Goal: Transaction & Acquisition: Subscribe to service/newsletter

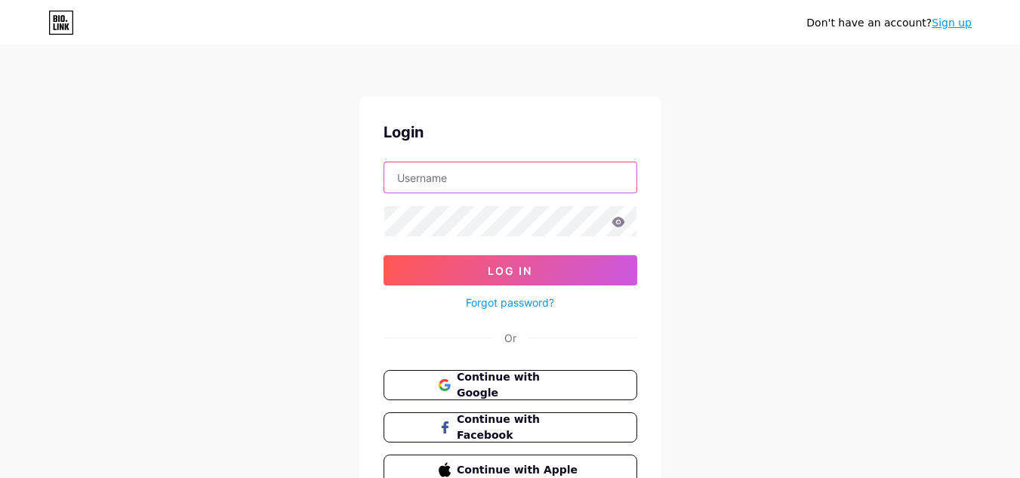
click at [473, 177] on input "text" at bounding box center [510, 177] width 252 height 30
type input "[EMAIL_ADDRESS][DOMAIN_NAME]"
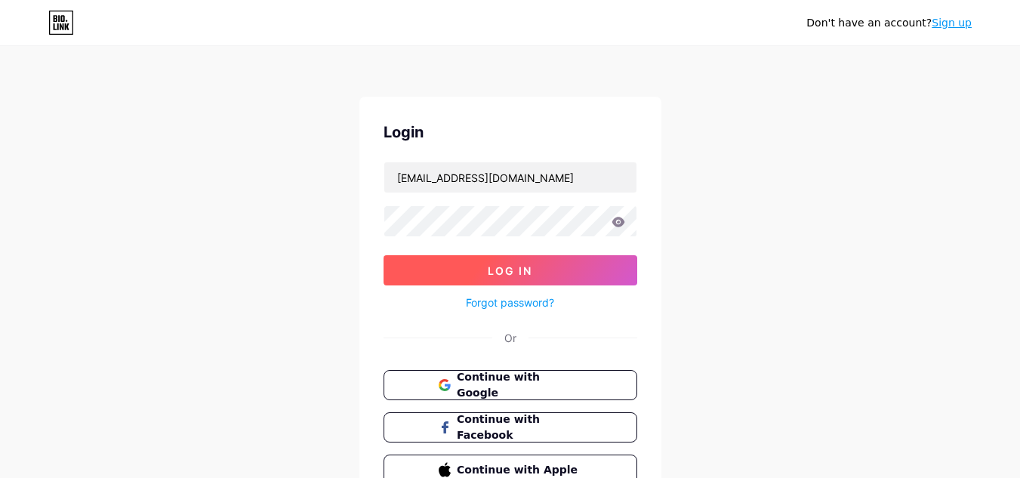
click at [466, 262] on button "Log In" at bounding box center [511, 270] width 254 height 30
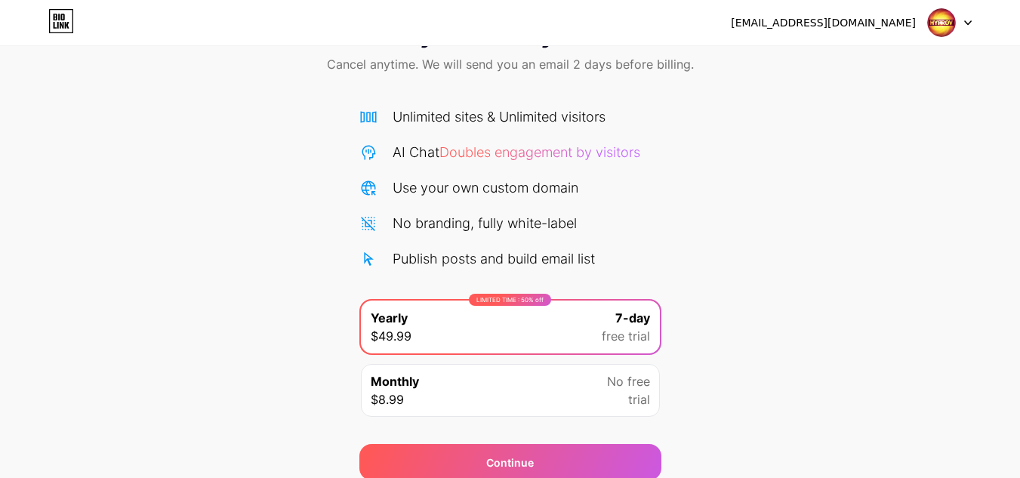
scroll to position [130, 0]
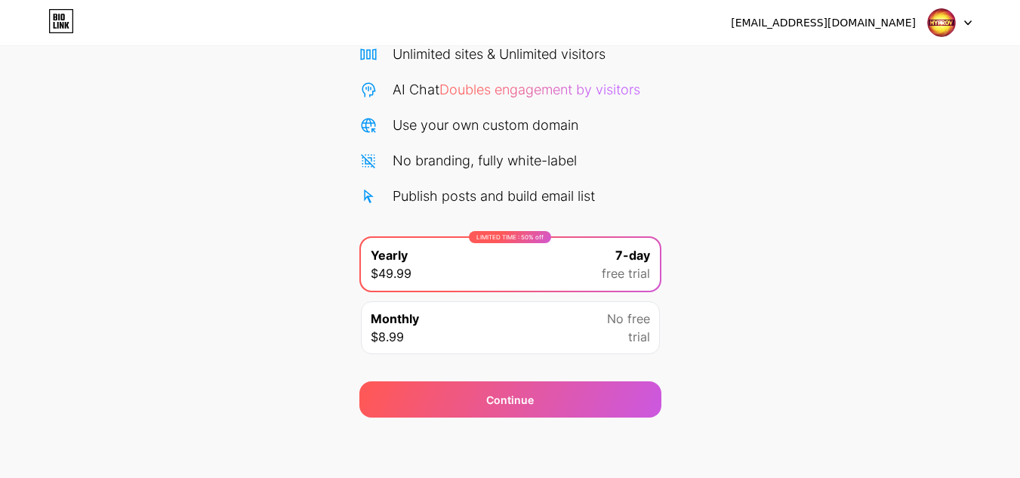
click at [967, 26] on div at bounding box center [950, 22] width 44 height 27
click at [809, 63] on li "Logout" at bounding box center [877, 62] width 187 height 41
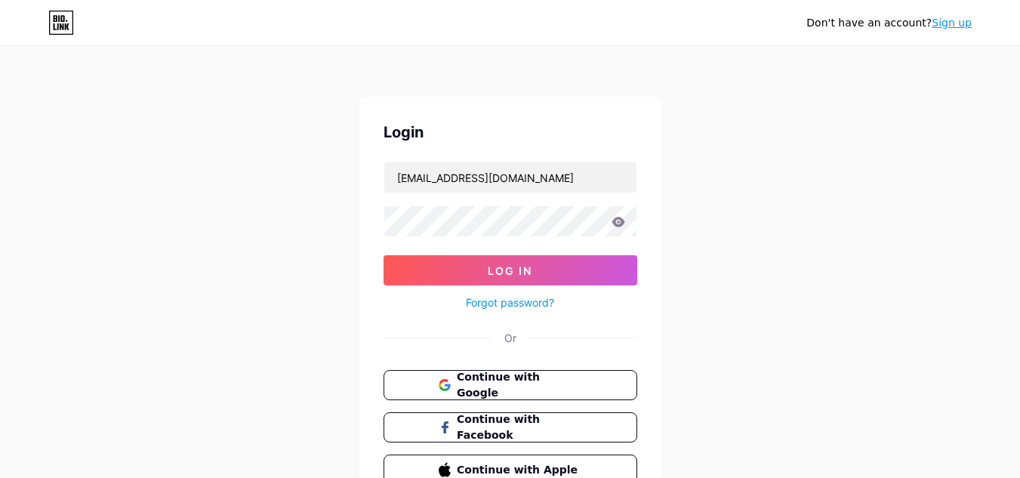
click at [961, 22] on link "Sign up" at bounding box center [952, 23] width 40 height 12
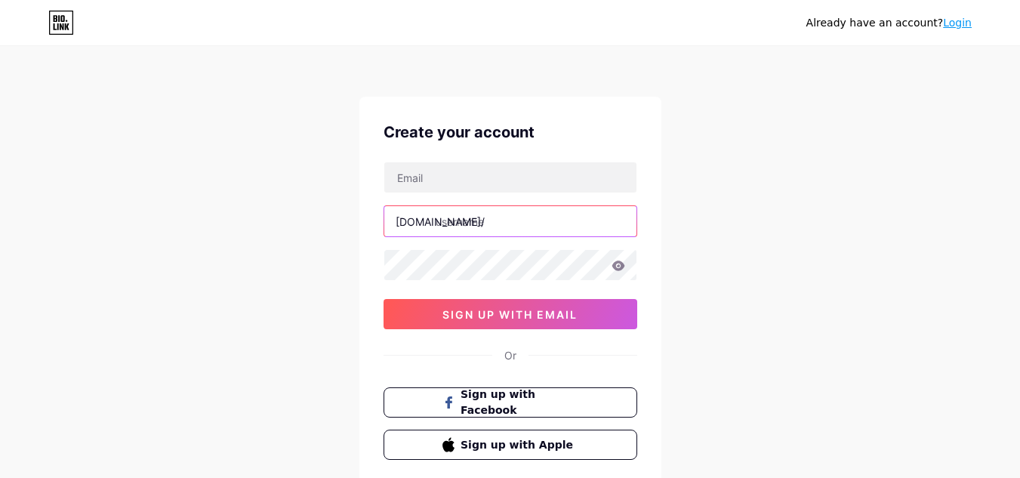
click at [455, 226] on input "text" at bounding box center [510, 221] width 252 height 30
copy div "/"
drag, startPoint x: 430, startPoint y: 220, endPoint x: 302, endPoint y: 220, distance: 127.6
click at [305, 227] on div "Already have an account? Login Create your account [DOMAIN_NAME]/ 0cAFcWeA4BvJN…" at bounding box center [510, 289] width 1020 height 578
click at [430, 222] on div "[DOMAIN_NAME]/" at bounding box center [440, 222] width 89 height 16
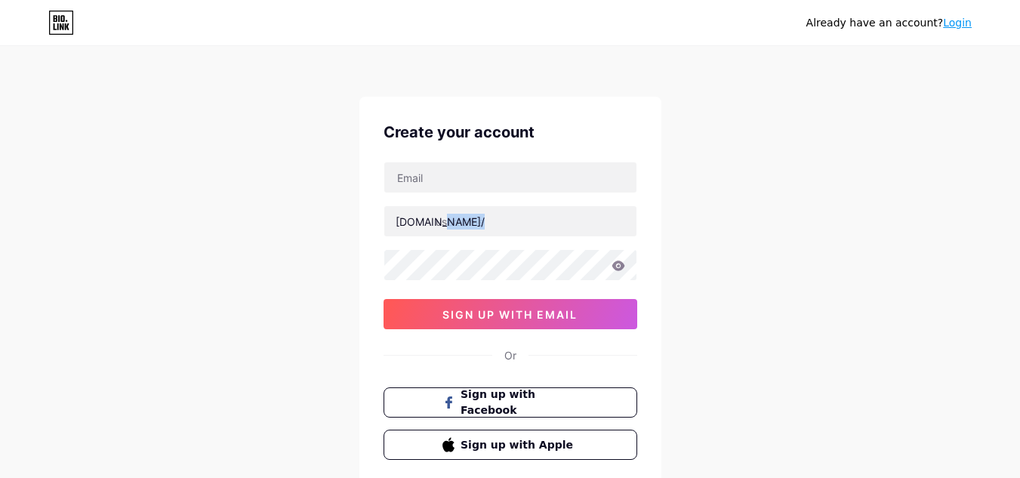
click at [430, 221] on div "[DOMAIN_NAME]/" at bounding box center [440, 222] width 89 height 16
drag, startPoint x: 430, startPoint y: 221, endPoint x: 398, endPoint y: 221, distance: 31.7
click at [398, 221] on div "[DOMAIN_NAME]/" at bounding box center [440, 222] width 89 height 16
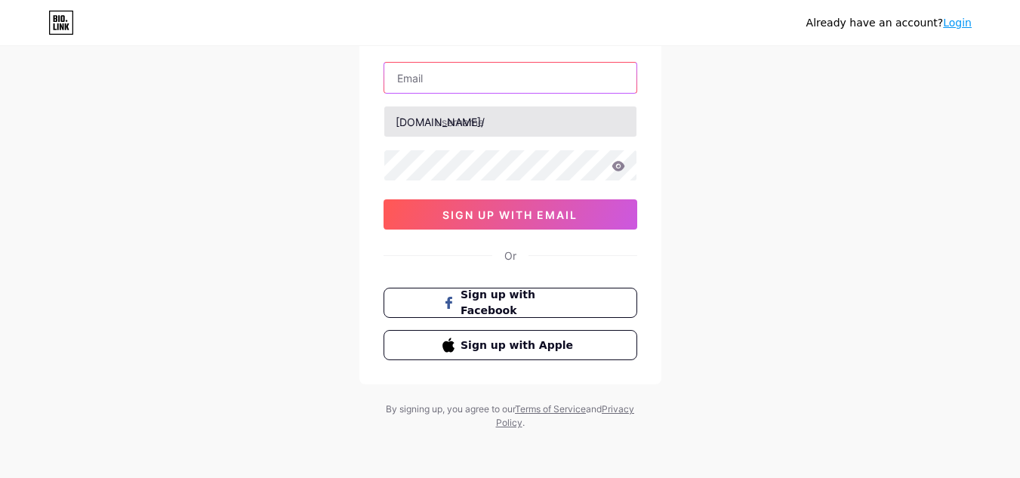
type input "[EMAIL_ADDRESS][DOMAIN_NAME]"
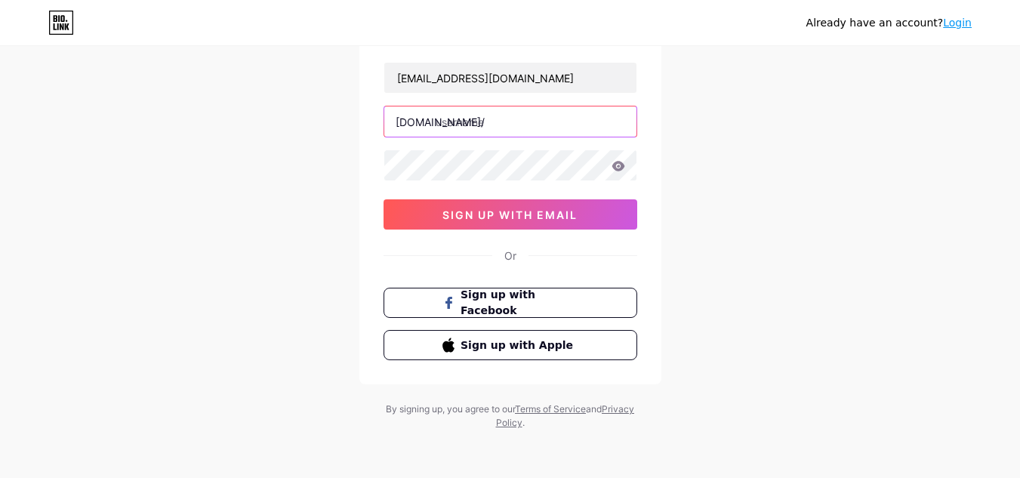
click at [461, 119] on input "text" at bounding box center [510, 121] width 252 height 30
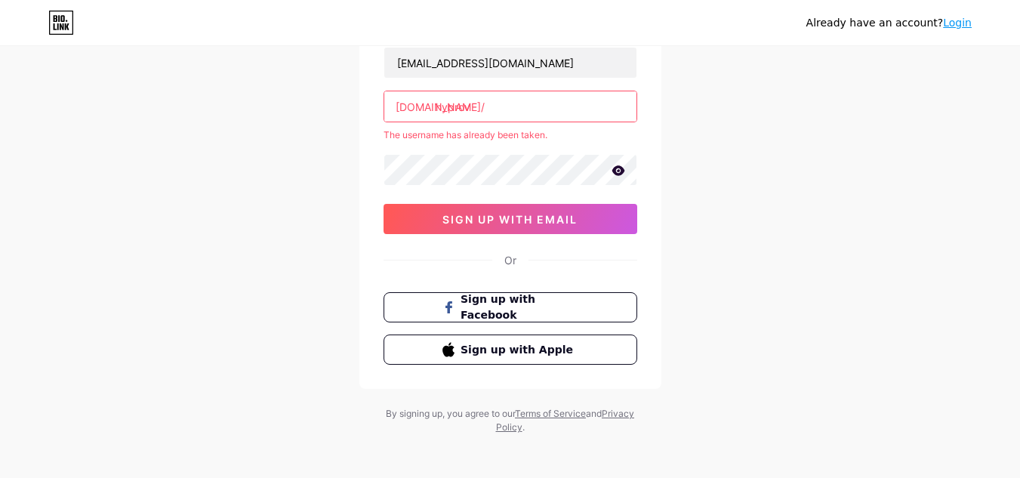
scroll to position [119, 0]
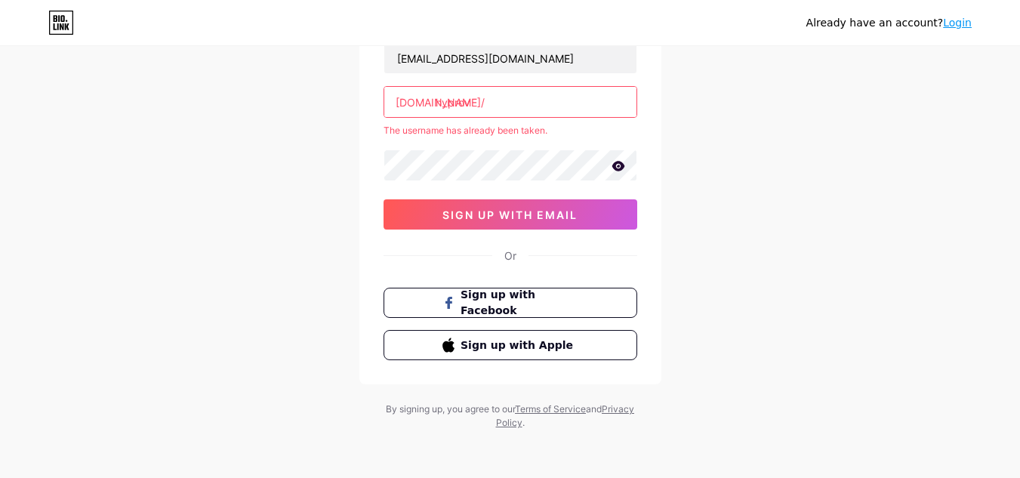
click at [454, 112] on input "hyprov" at bounding box center [510, 102] width 252 height 30
click at [498, 108] on input "hyp-rov" at bounding box center [510, 102] width 252 height 30
drag, startPoint x: 458, startPoint y: 101, endPoint x: 469, endPoint y: 103, distance: 10.7
click at [463, 102] on input "hyp-rov" at bounding box center [510, 102] width 252 height 30
click at [478, 103] on input "hyprov" at bounding box center [510, 102] width 252 height 30
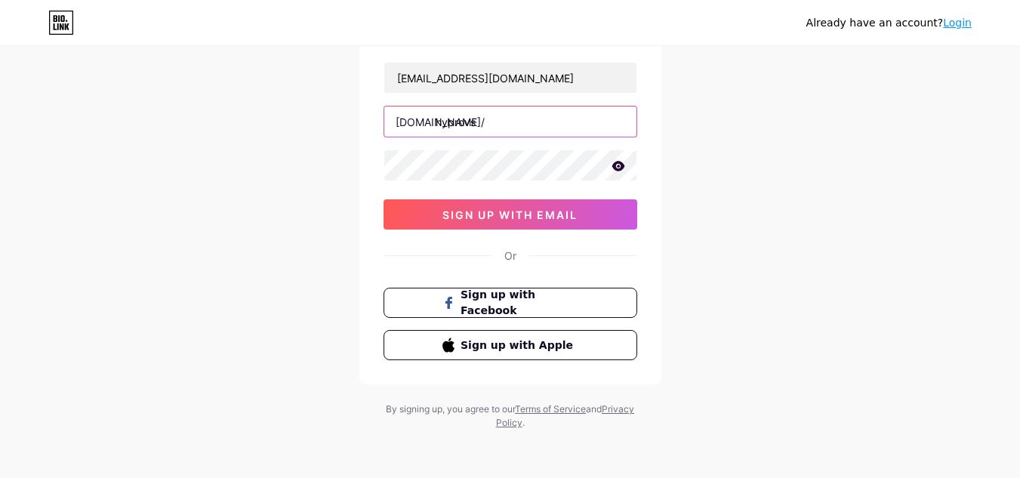
scroll to position [100, 0]
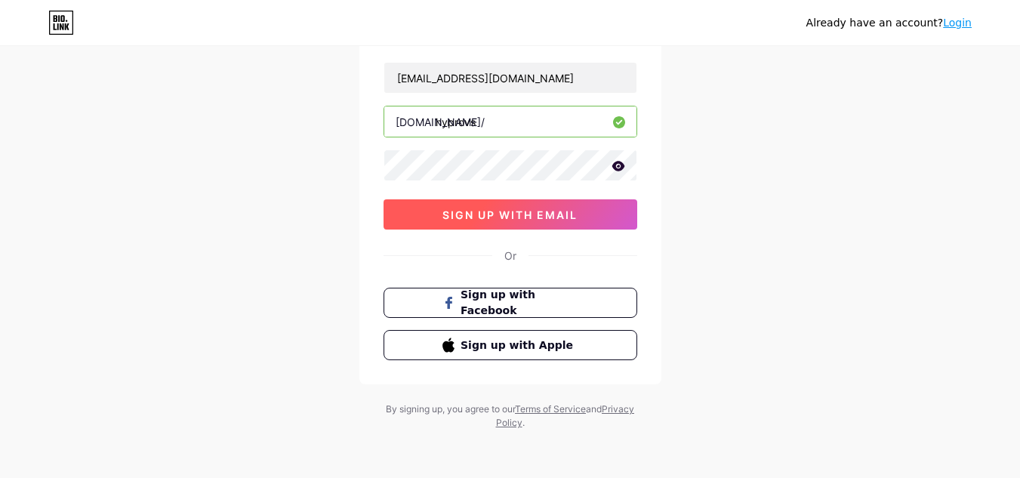
type input "hyprovs"
click at [465, 213] on span "sign up with email" at bounding box center [509, 214] width 135 height 13
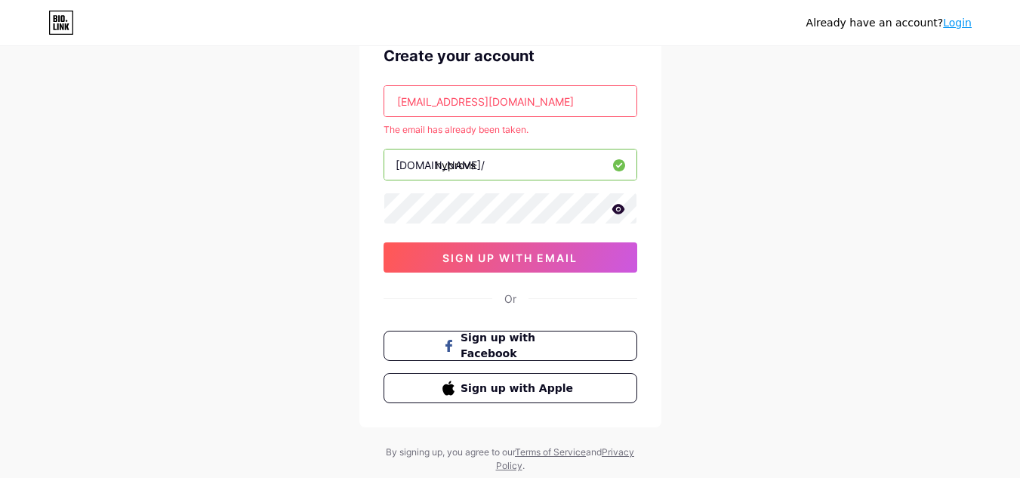
scroll to position [0, 0]
